Goal: Information Seeking & Learning: Learn about a topic

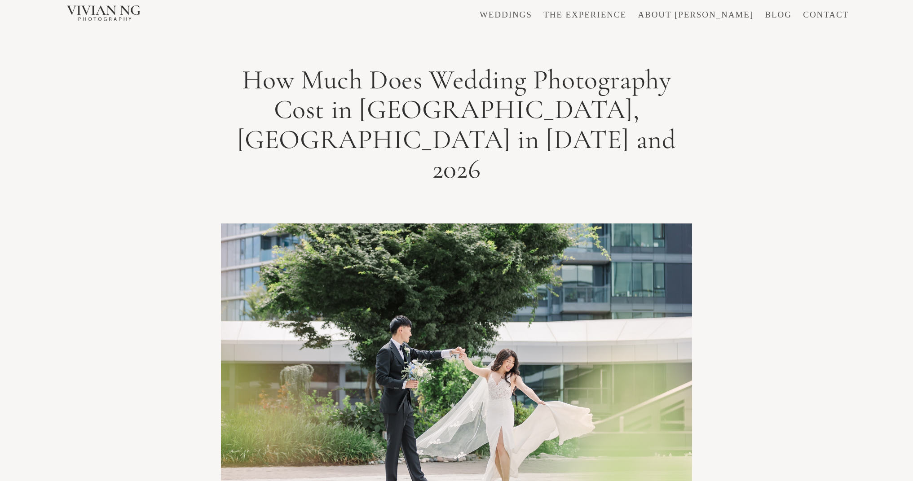
click at [532, 14] on link "WEDDINGS" at bounding box center [506, 14] width 53 height 9
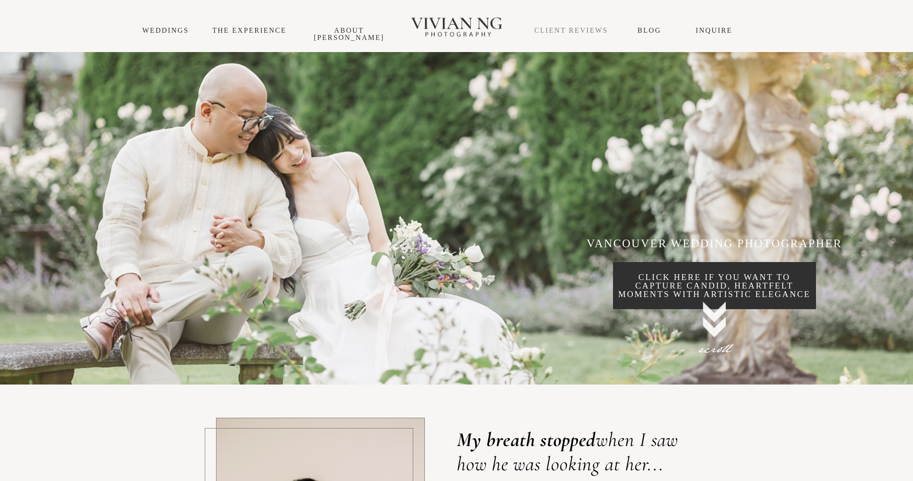
click at [580, 30] on link "CLIENT REVIEWS" at bounding box center [571, 30] width 74 height 8
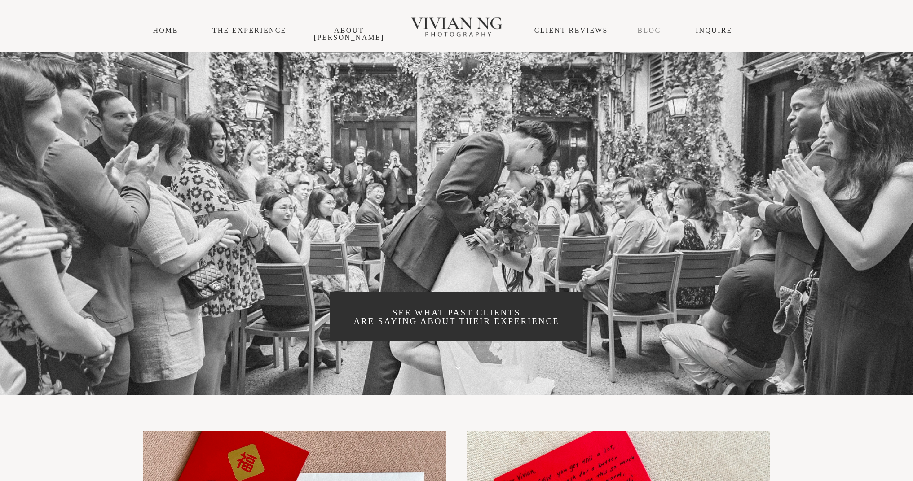
click at [656, 28] on link "Blog" at bounding box center [650, 30] width 24 height 8
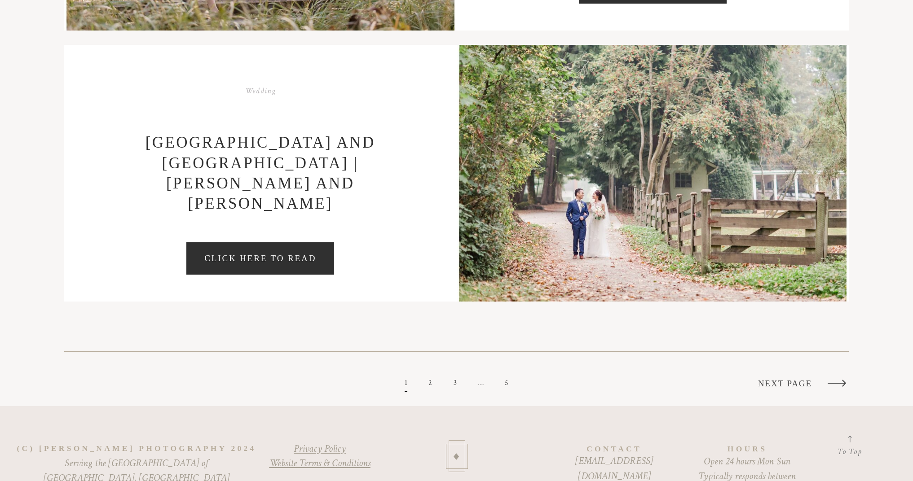
scroll to position [2863, 0]
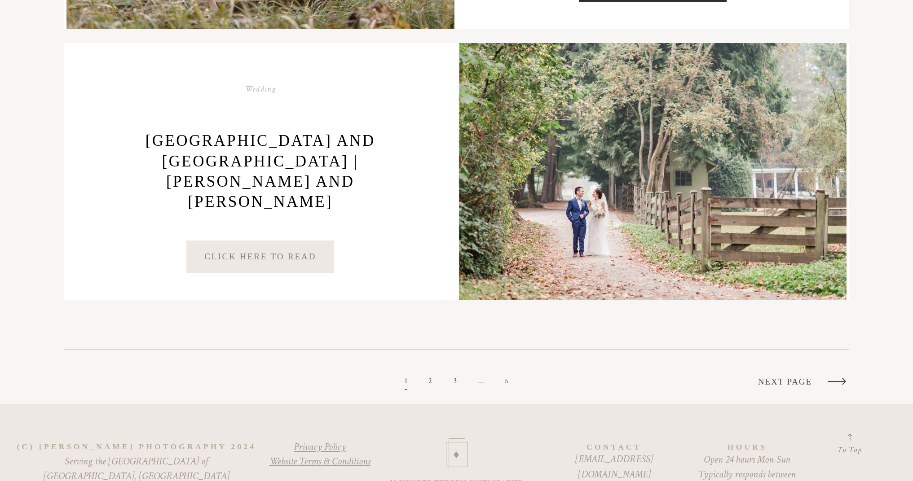
click at [263, 273] on link "Click Here to Read" at bounding box center [260, 257] width 148 height 32
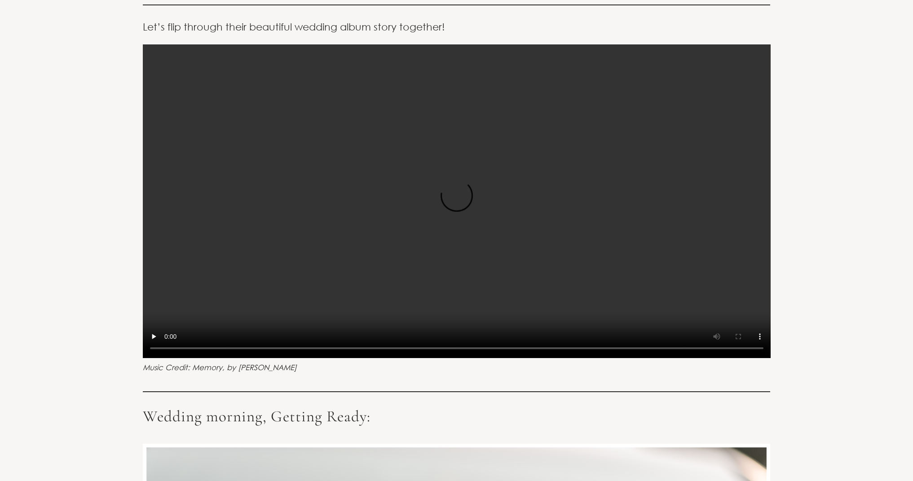
scroll to position [1171, 0]
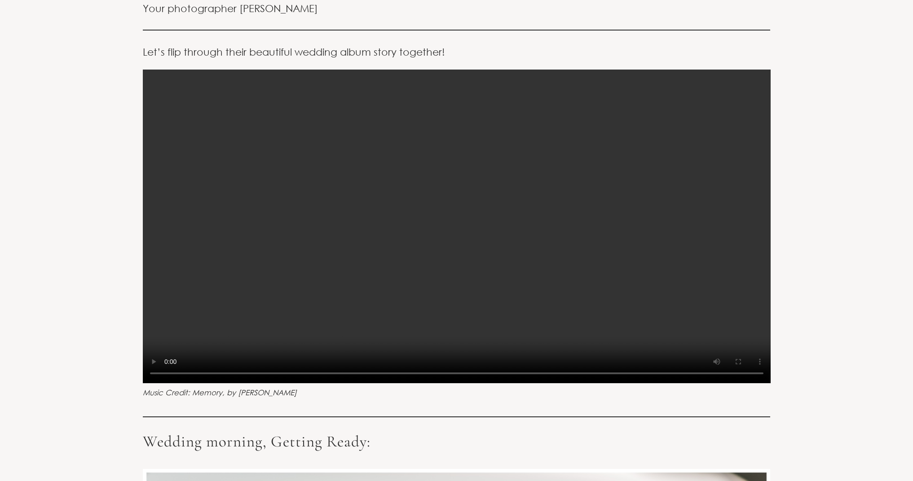
click at [457, 187] on video at bounding box center [457, 227] width 628 height 314
click at [267, 352] on video at bounding box center [457, 227] width 628 height 314
click at [168, 350] on video at bounding box center [457, 227] width 628 height 314
click at [282, 350] on video at bounding box center [457, 227] width 628 height 314
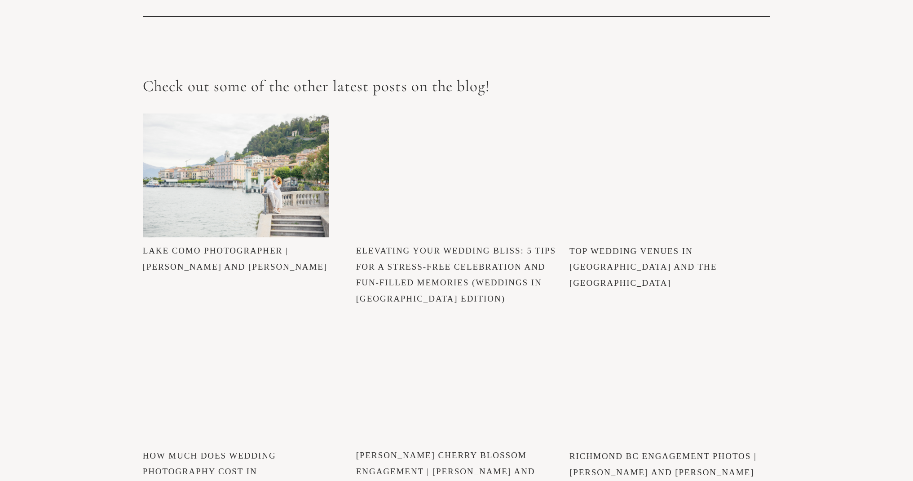
scroll to position [35430, 0]
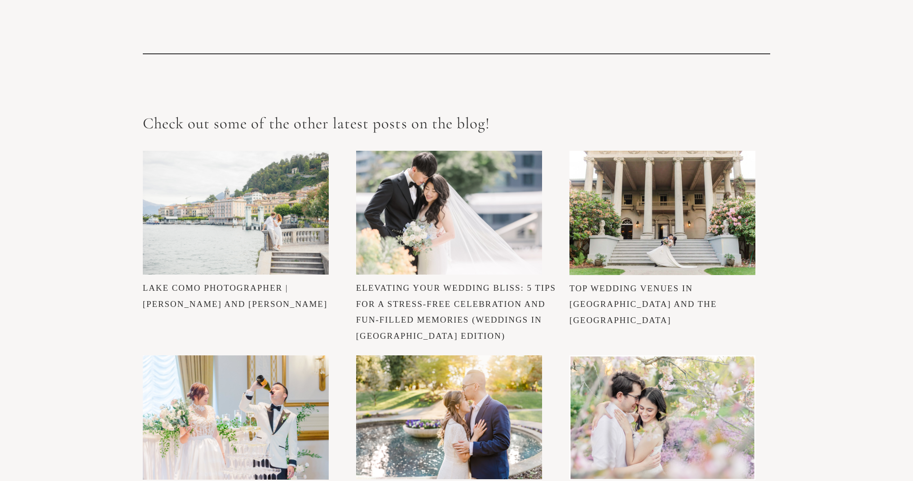
click at [646, 284] on link "Top Wedding Venues in Vancouver and the Lower Mainland" at bounding box center [642, 304] width 147 height 41
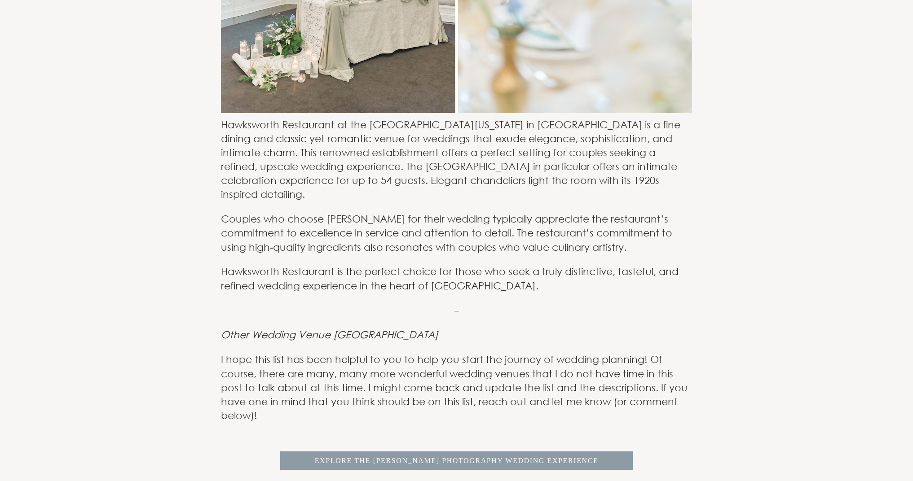
scroll to position [9175, 0]
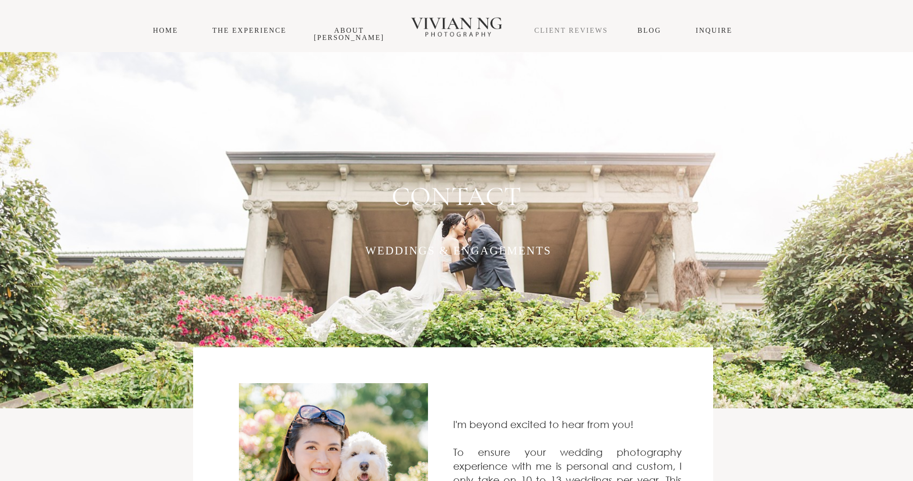
click at [568, 30] on link "CLIENT REVIEWS" at bounding box center [571, 30] width 74 height 8
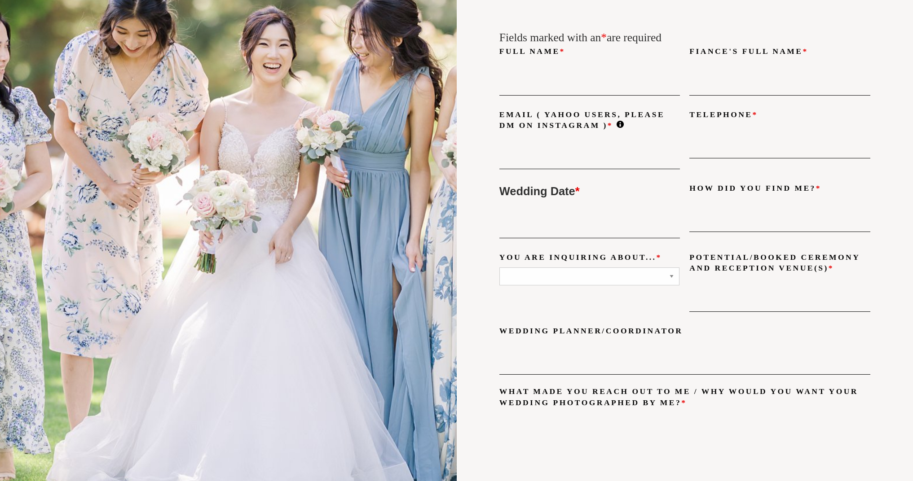
scroll to position [6833, 0]
